Goal: Information Seeking & Learning: Learn about a topic

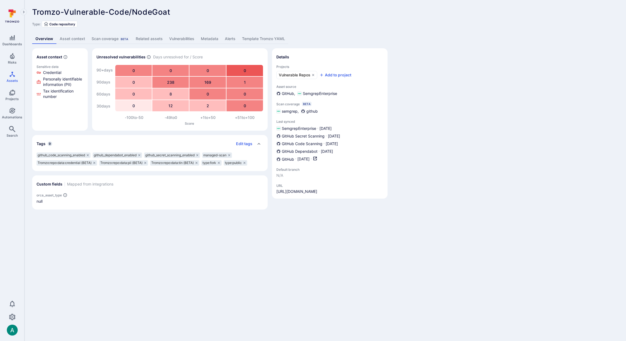
click at [71, 40] on link "Asset context" at bounding box center [72, 39] width 32 height 10
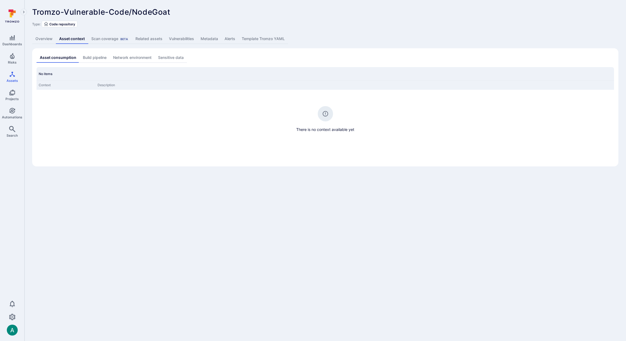
scroll to position [0, 0]
click at [7, 315] on link "Settings" at bounding box center [12, 316] width 24 height 11
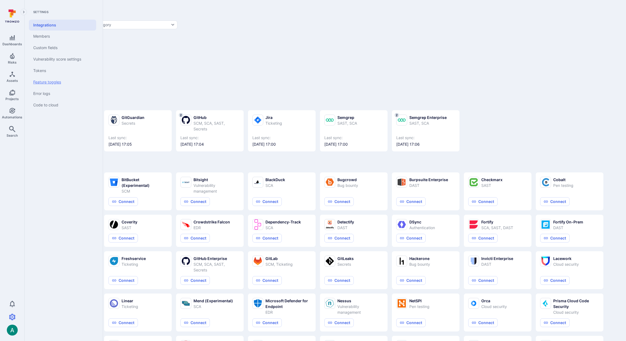
click at [48, 83] on link "Feature toggles" at bounding box center [62, 81] width 67 height 11
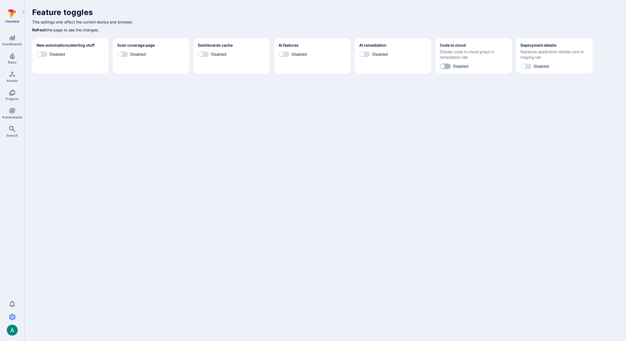
click at [448, 67] on input "Disabled" at bounding box center [442, 65] width 16 height 5
checkbox input "true"
click at [283, 52] on input "Disabled" at bounding box center [281, 54] width 16 height 5
checkbox input "true"
click at [365, 55] on input "Disabled" at bounding box center [362, 54] width 16 height 5
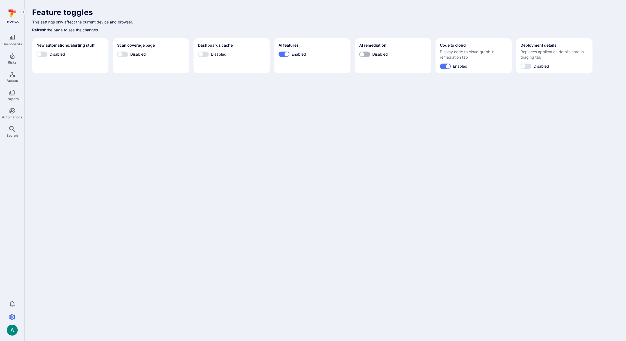
checkbox input "true"
click at [527, 64] on input "Disabled" at bounding box center [523, 65] width 16 height 5
checkbox input "true"
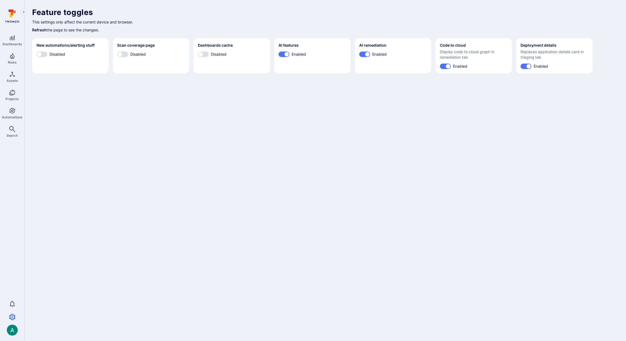
drag, startPoint x: 429, startPoint y: 135, endPoint x: 416, endPoint y: 130, distance: 14.1
click at [416, 130] on body "Dashboards Risks Assets Projects Automations Search 0 Settings Integrations Mem…" at bounding box center [313, 170] width 626 height 341
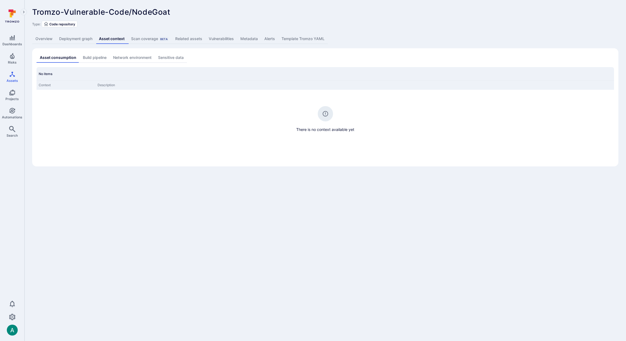
click at [75, 37] on link "Deployment graph" at bounding box center [76, 39] width 40 height 10
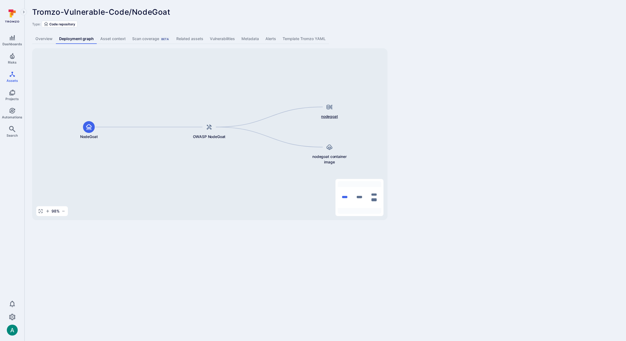
click at [329, 111] on div at bounding box center [329, 107] width 12 height 12
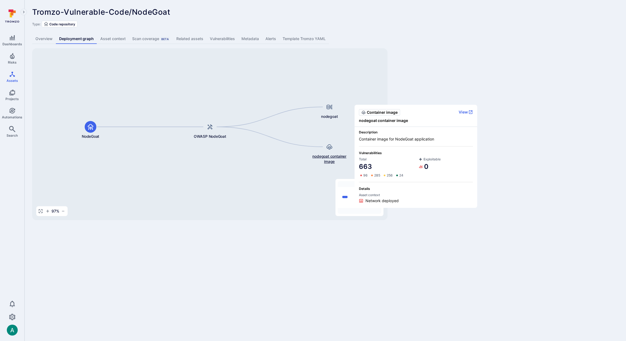
click at [333, 161] on span "nodegoat container image" at bounding box center [329, 158] width 43 height 11
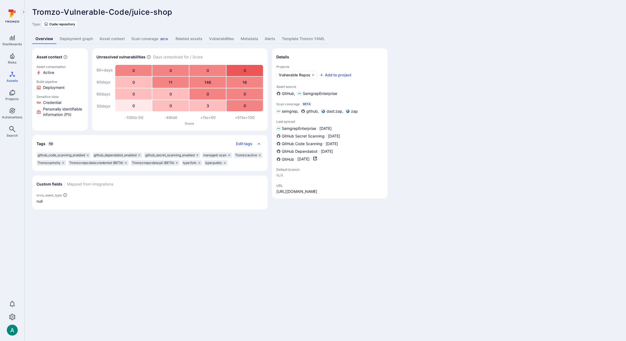
click at [77, 38] on link "Deployment graph" at bounding box center [76, 39] width 40 height 10
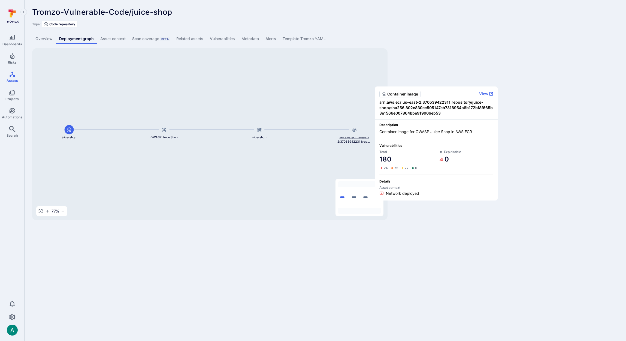
click at [359, 142] on span "arn:aws:ecr:us-east-2:370539422311:repository/juice-shop/sha256:802c830cc505147…" at bounding box center [354, 139] width 34 height 8
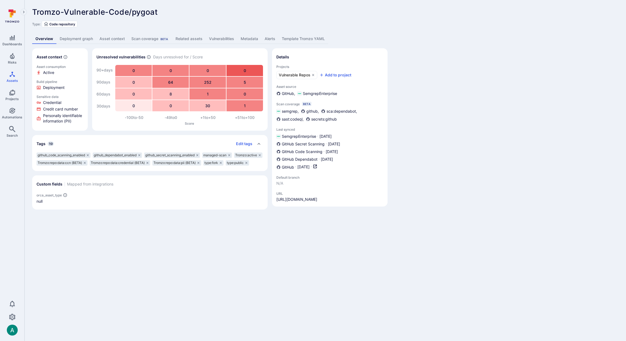
click at [77, 37] on link "Deployment graph" at bounding box center [76, 39] width 40 height 10
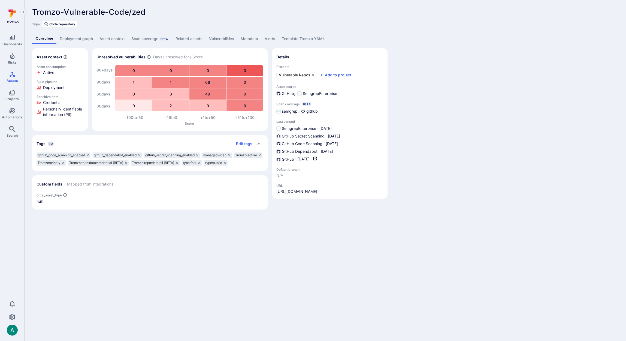
click at [76, 38] on link "Deployment graph" at bounding box center [76, 39] width 40 height 10
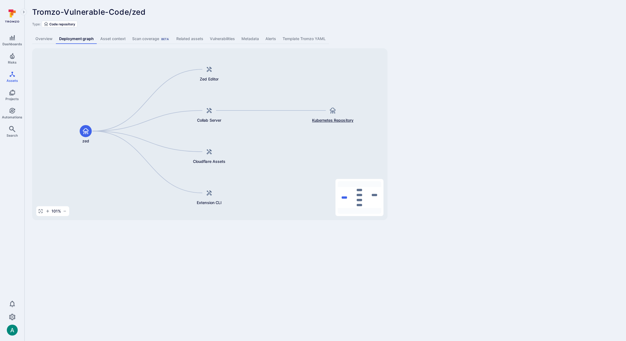
click at [340, 119] on span "Kubernetes Repository" at bounding box center [332, 119] width 41 height 5
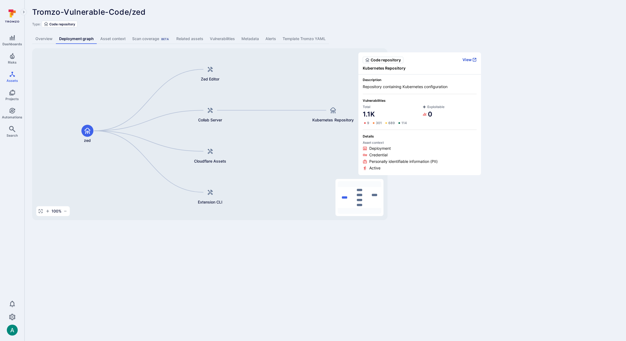
click at [468, 58] on button "View" at bounding box center [469, 59] width 14 height 5
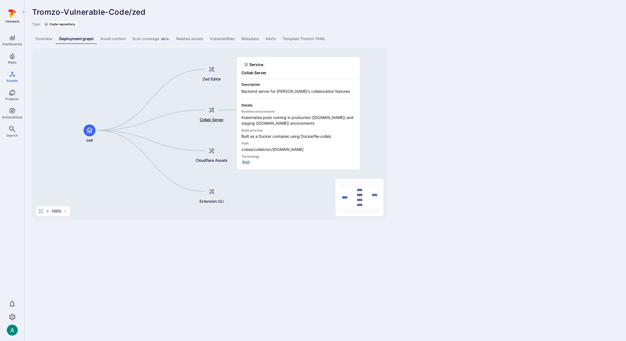
click at [214, 118] on span "Collab Server" at bounding box center [212, 119] width 24 height 5
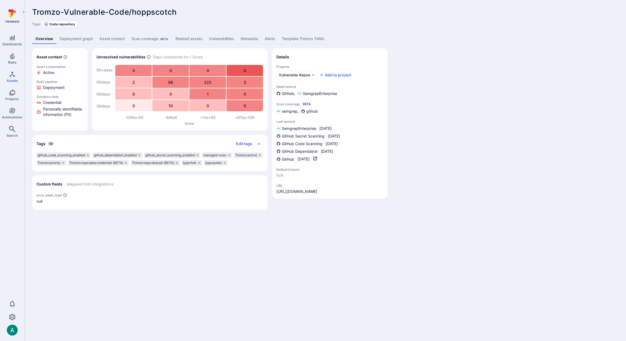
click at [74, 39] on link "Deployment graph" at bounding box center [76, 39] width 40 height 10
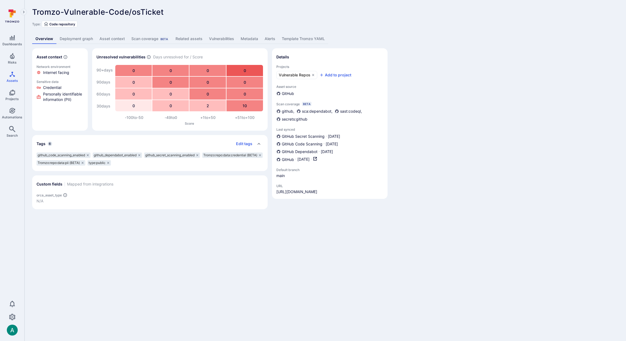
click at [71, 40] on link "Deployment graph" at bounding box center [76, 39] width 40 height 10
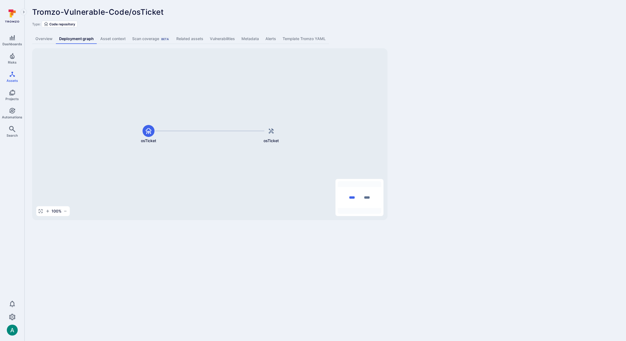
click at [48, 40] on link "Overview" at bounding box center [44, 39] width 24 height 10
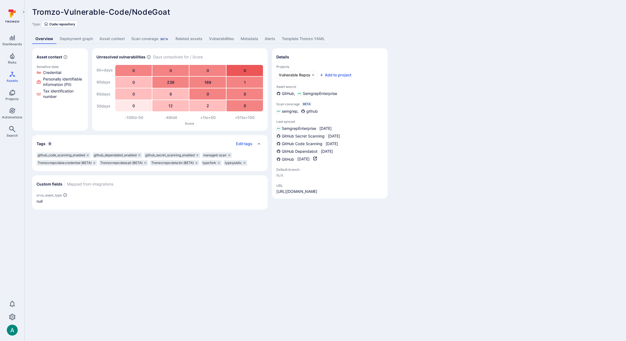
click at [81, 40] on link "Deployment graph" at bounding box center [76, 39] width 40 height 10
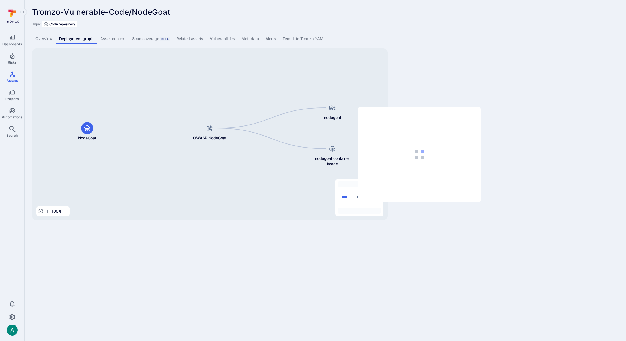
click at [320, 158] on span "nodegoat container image" at bounding box center [333, 161] width 44 height 11
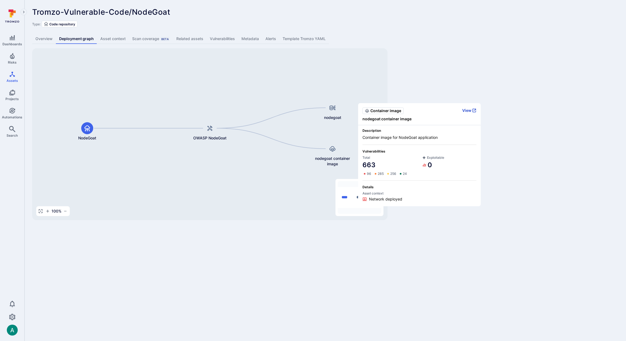
click at [468, 110] on button "View" at bounding box center [469, 110] width 14 height 5
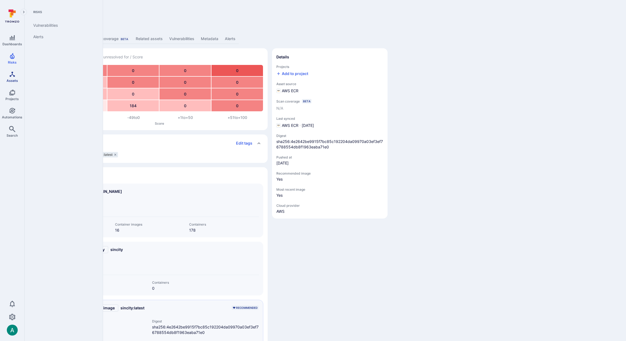
click at [12, 82] on span "Assets" at bounding box center [12, 80] width 11 height 4
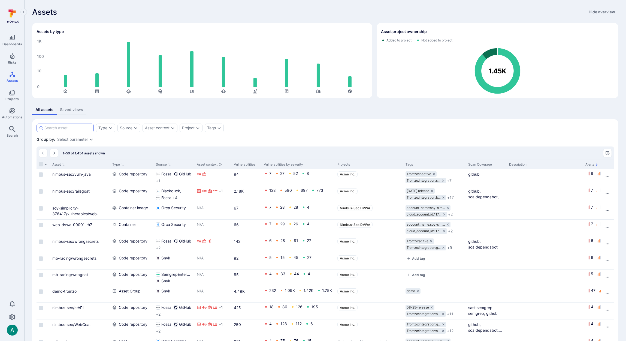
click at [78, 127] on input at bounding box center [67, 127] width 47 height 5
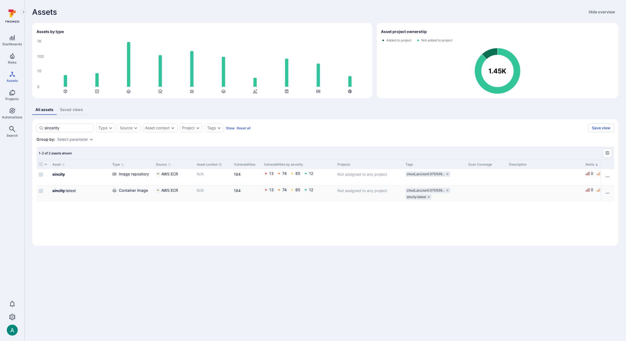
scroll to position [0, 1]
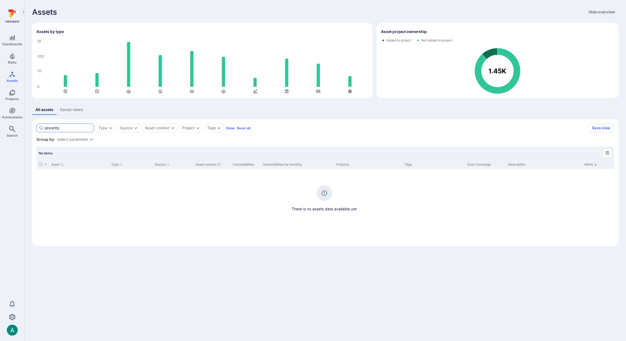
click at [51, 128] on input "sincerity" at bounding box center [67, 127] width 47 height 5
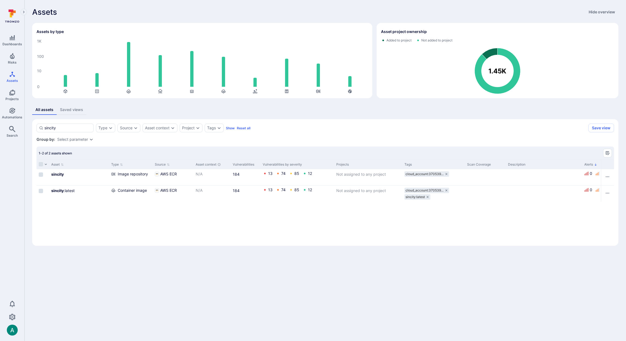
type input "sincity"
drag, startPoint x: 98, startPoint y: 282, endPoint x: 11, endPoint y: 268, distance: 87.9
click at [90, 280] on body "Dashboards Risks Assets Projects Automations Search 0 Assets Assets Pull reques…" at bounding box center [313, 170] width 626 height 341
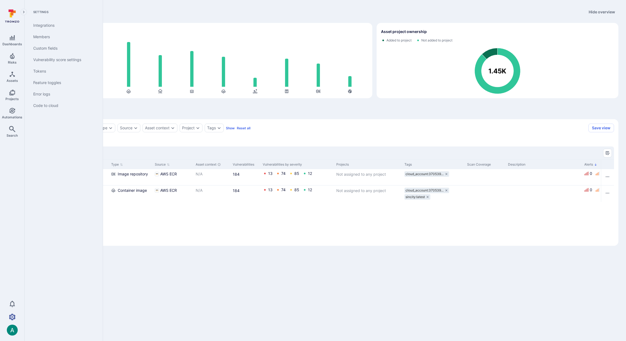
click at [13, 316] on icon "Settings" at bounding box center [12, 316] width 7 height 6
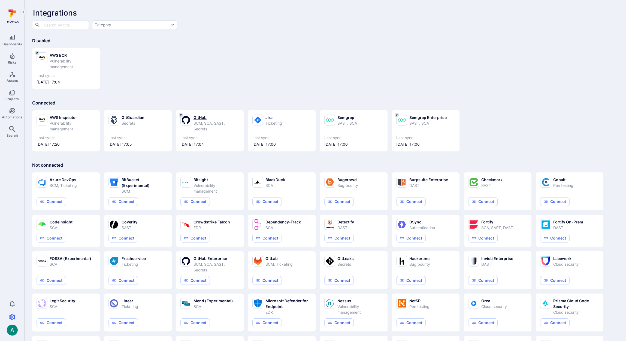
click at [202, 117] on div "GitHub" at bounding box center [216, 117] width 46 height 6
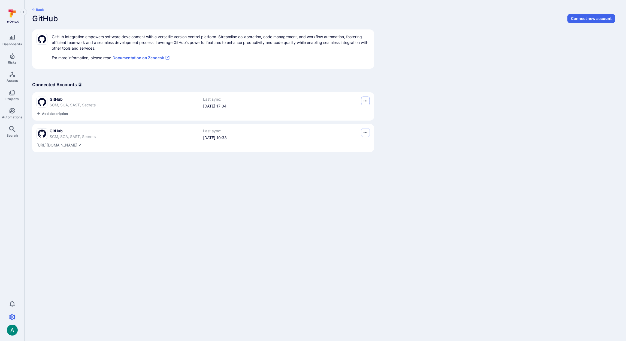
click at [365, 99] on icon "Options menu" at bounding box center [366, 101] width 4 height 4
drag, startPoint x: 266, startPoint y: 91, endPoint x: 147, endPoint y: 89, distance: 118.8
click at [259, 91] on div at bounding box center [313, 170] width 626 height 341
click at [53, 99] on span "GitHub" at bounding box center [73, 98] width 46 height 5
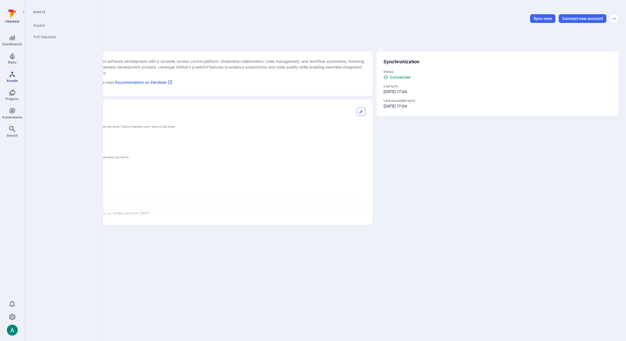
click at [14, 77] on icon "Assets" at bounding box center [12, 74] width 7 height 7
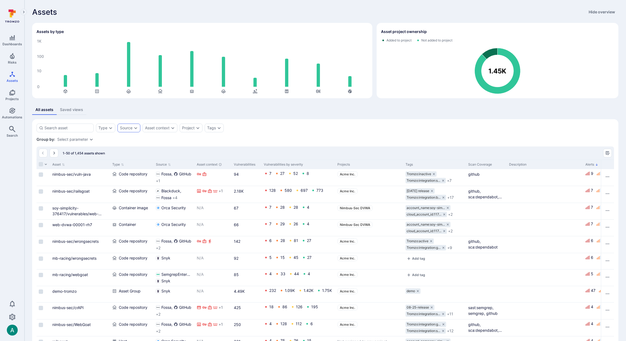
click at [132, 128] on div "Source" at bounding box center [126, 128] width 13 height 4
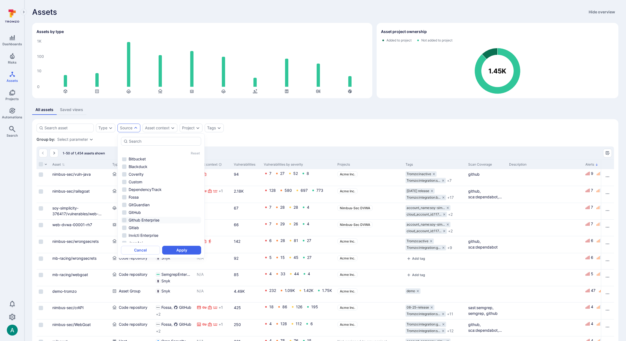
scroll to position [25, 0]
click at [168, 212] on li "GitHub" at bounding box center [161, 212] width 80 height 7
click at [186, 248] on button "Apply" at bounding box center [181, 250] width 39 height 9
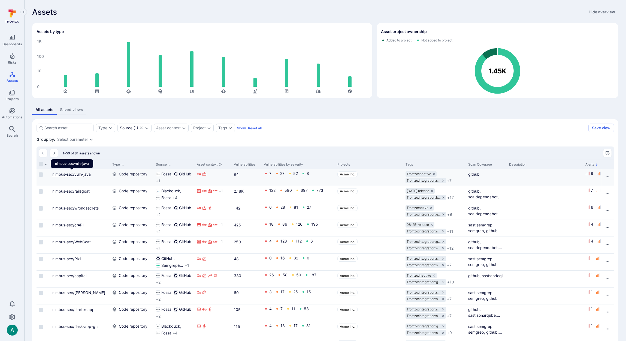
click at [62, 173] on link "nimbus-sec/vuln-java" at bounding box center [71, 174] width 38 height 5
click at [76, 225] on link "nimbus-sec/crAPI" at bounding box center [67, 224] width 31 height 5
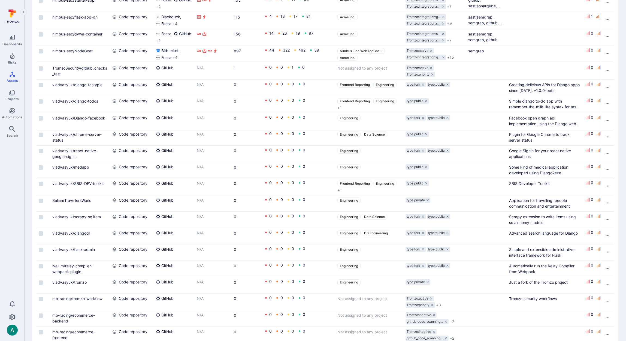
scroll to position [310, 0]
click at [68, 215] on link "vladvasyuk/scrapy-sqlitem" at bounding box center [76, 215] width 49 height 5
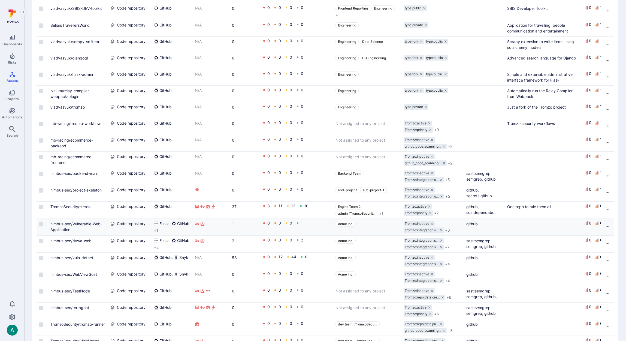
scroll to position [485, 0]
click at [71, 207] on link "TromsoSecurity/stereo" at bounding box center [70, 205] width 40 height 5
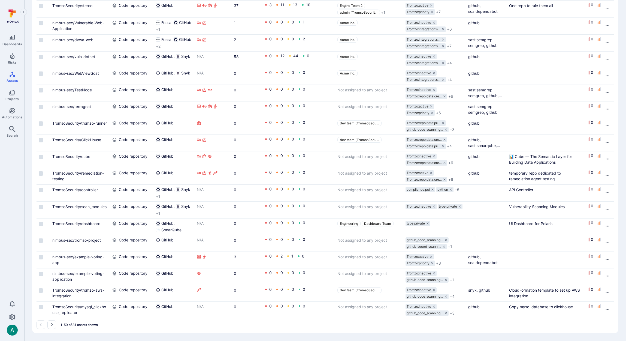
scroll to position [685, 0]
click at [80, 222] on link "TromsoSecurity/dashboard" at bounding box center [76, 223] width 48 height 5
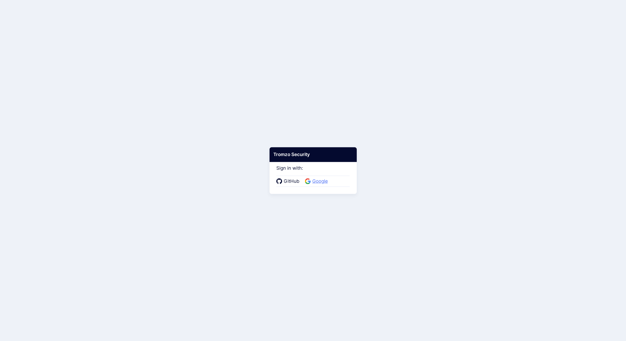
click at [316, 181] on span "Google" at bounding box center [320, 181] width 19 height 7
